Goal: Task Accomplishment & Management: Complete application form

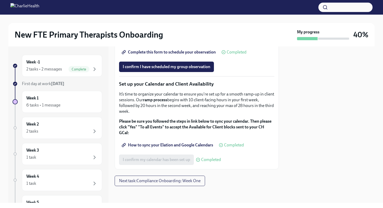
scroll to position [861, 0]
click at [164, 68] on span "I confirm I have scheduled my group observation" at bounding box center [167, 66] width 88 height 5
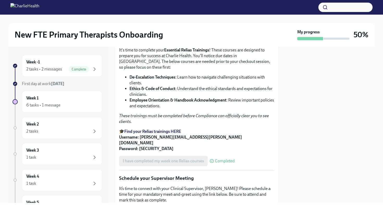
scroll to position [0, 0]
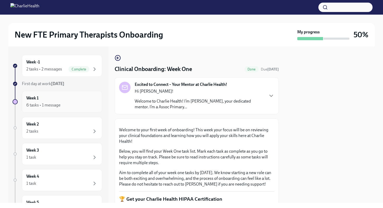
click at [95, 104] on icon "button" at bounding box center [95, 105] width 2 height 3
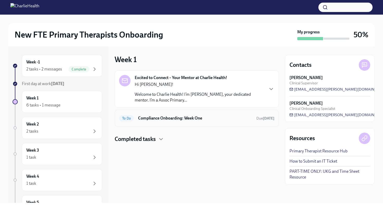
click at [138, 117] on h6 "Compliance Onboarding: Week One" at bounding box center [195, 118] width 114 height 6
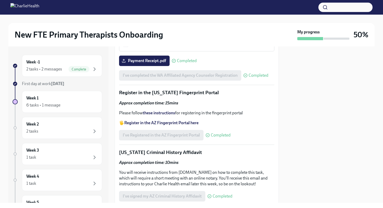
scroll to position [613, 0]
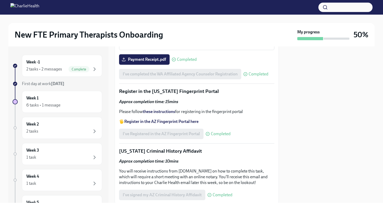
click at [168, 33] on div "PDF Document • 11 pages" at bounding box center [201, 30] width 138 height 5
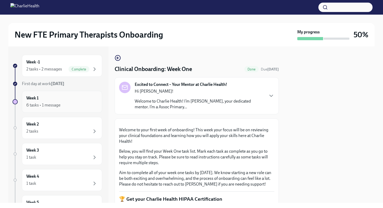
click at [88, 99] on div "Week 1 6 tasks • 1 message" at bounding box center [61, 101] width 71 height 13
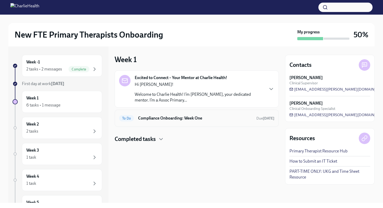
click at [249, 119] on div "To Do Compliance Onboarding: Week One Due [DATE]" at bounding box center [196, 118] width 155 height 8
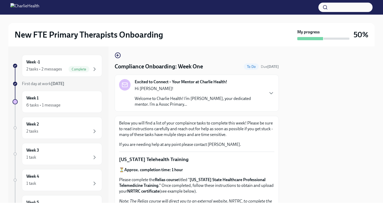
scroll to position [2, 0]
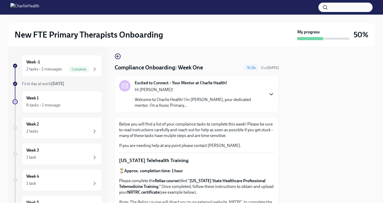
click at [270, 96] on icon "button" at bounding box center [271, 94] width 6 height 6
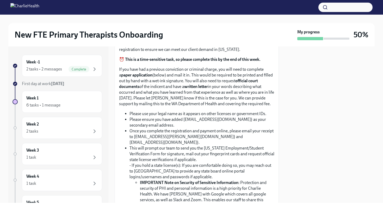
scroll to position [414, 0]
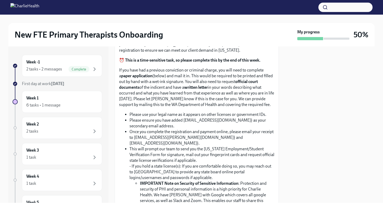
click at [174, 63] on strong "⏰ This is a time-sensitive task, so please complete this by the end of this wee…" at bounding box center [190, 60] width 142 height 5
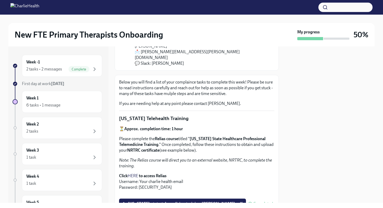
scroll to position [95, 0]
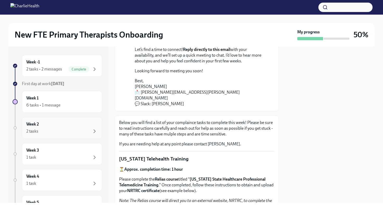
click at [59, 127] on div "Week 2 2 tasks" at bounding box center [61, 127] width 71 height 13
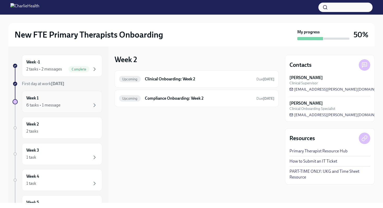
click at [60, 105] on div "6 tasks • 1 message" at bounding box center [61, 105] width 71 height 6
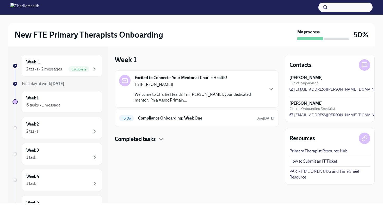
click at [128, 138] on h4 "Completed tasks" at bounding box center [135, 139] width 41 height 8
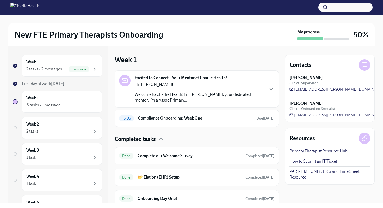
click at [128, 138] on h4 "Completed tasks" at bounding box center [135, 139] width 41 height 8
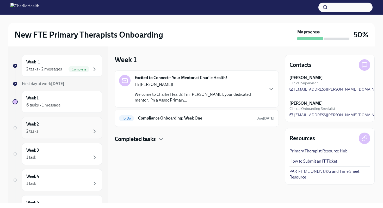
click at [55, 122] on div "Week 2 2 tasks" at bounding box center [61, 127] width 71 height 13
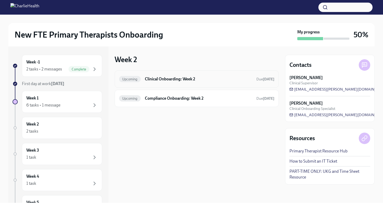
click at [175, 79] on h6 "Clinical Onboarding: Week 2" at bounding box center [198, 79] width 107 height 6
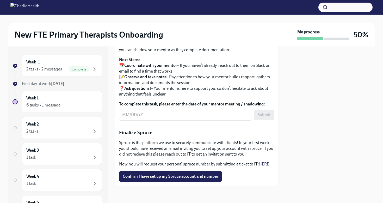
scroll to position [604, 0]
click at [200, 177] on span "Confirm I have set up my Spruce account and number" at bounding box center [171, 176] width 96 height 5
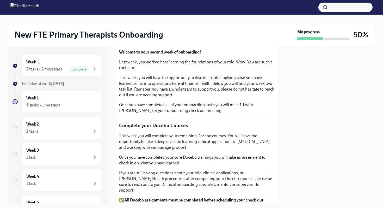
scroll to position [0, 0]
